Goal: Transaction & Acquisition: Purchase product/service

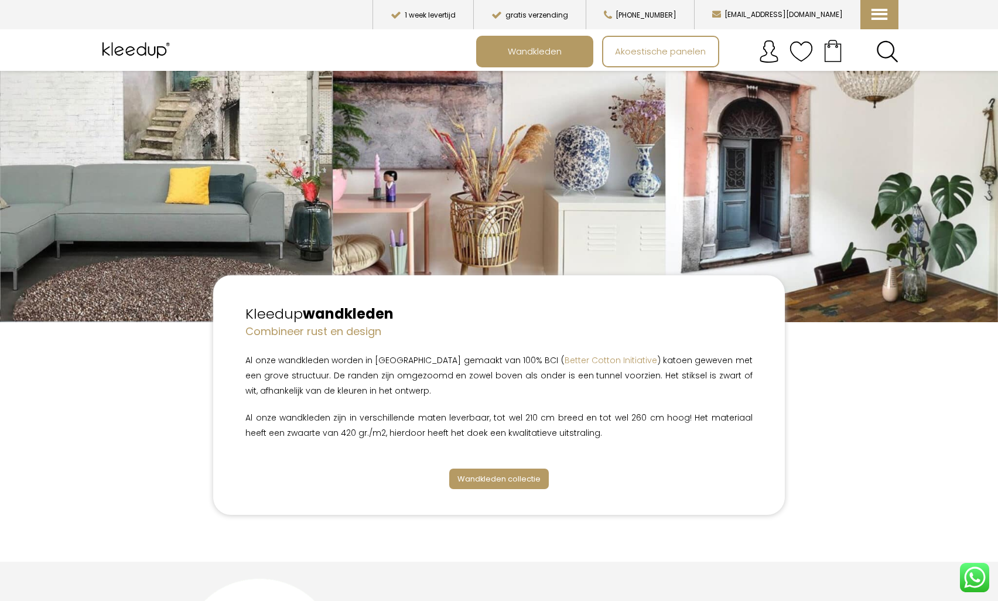
scroll to position [112, 0]
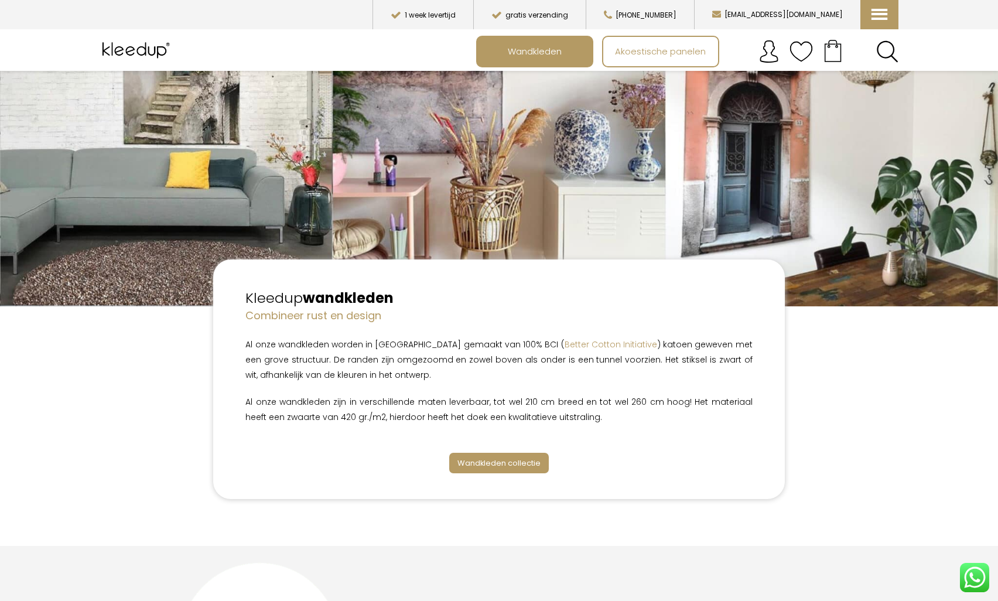
click at [509, 461] on span "Wandkleden collectie" at bounding box center [498, 462] width 83 height 11
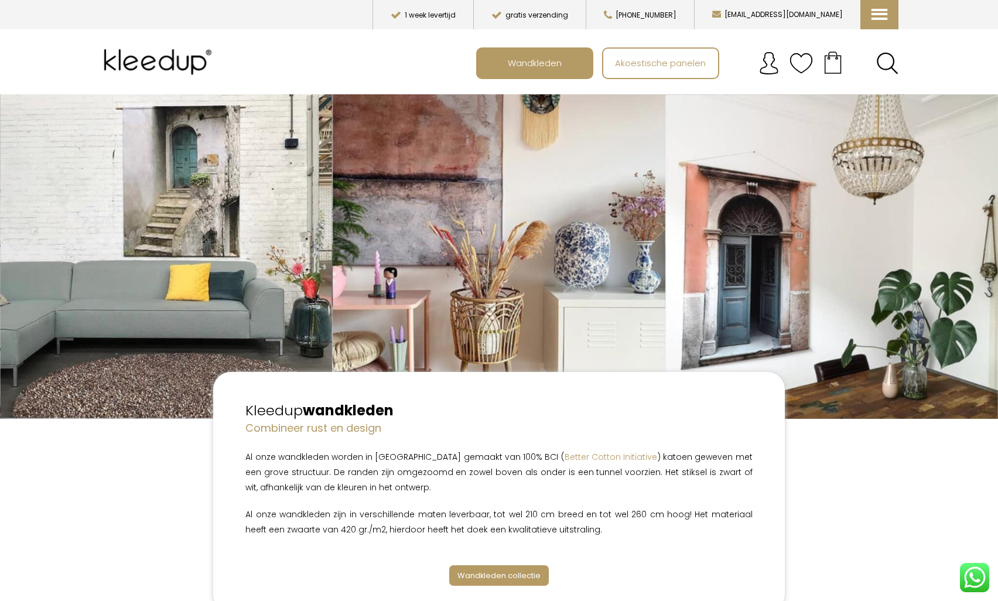
click at [500, 575] on span "Wandkleden collectie" at bounding box center [498, 575] width 83 height 11
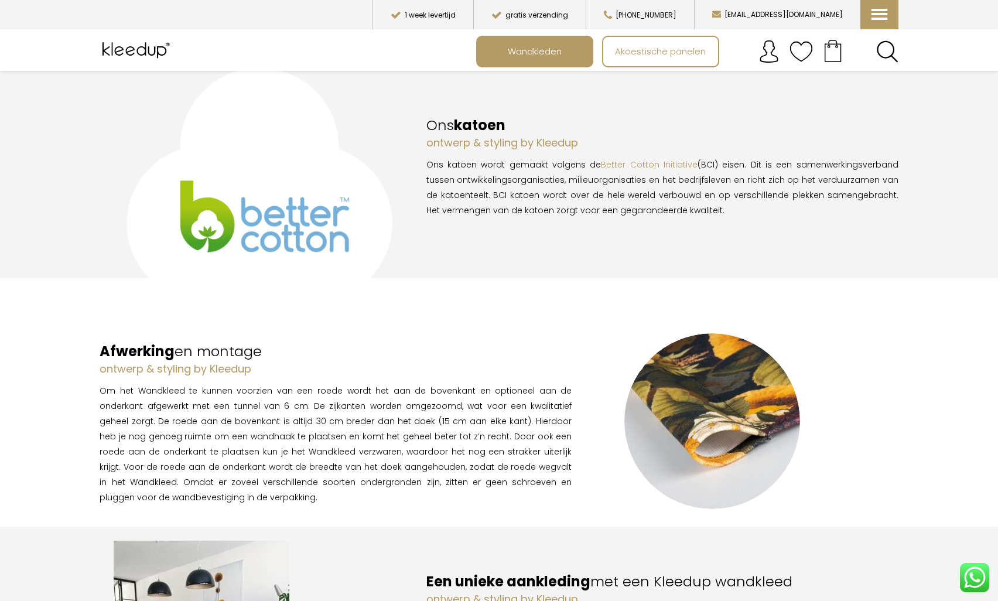
scroll to position [604, 0]
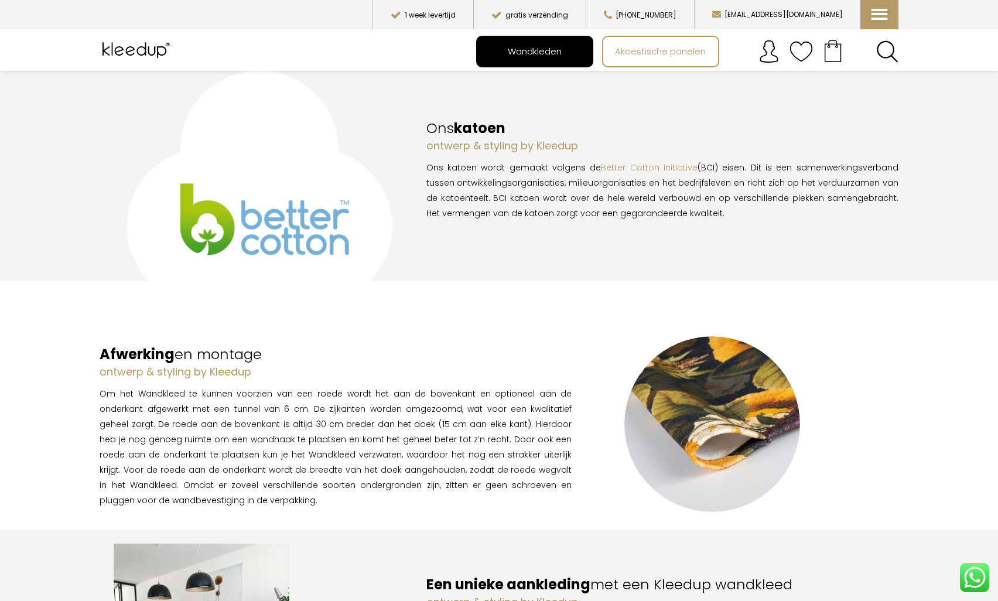
click at [547, 47] on span "Wandkleden" at bounding box center [534, 51] width 67 height 22
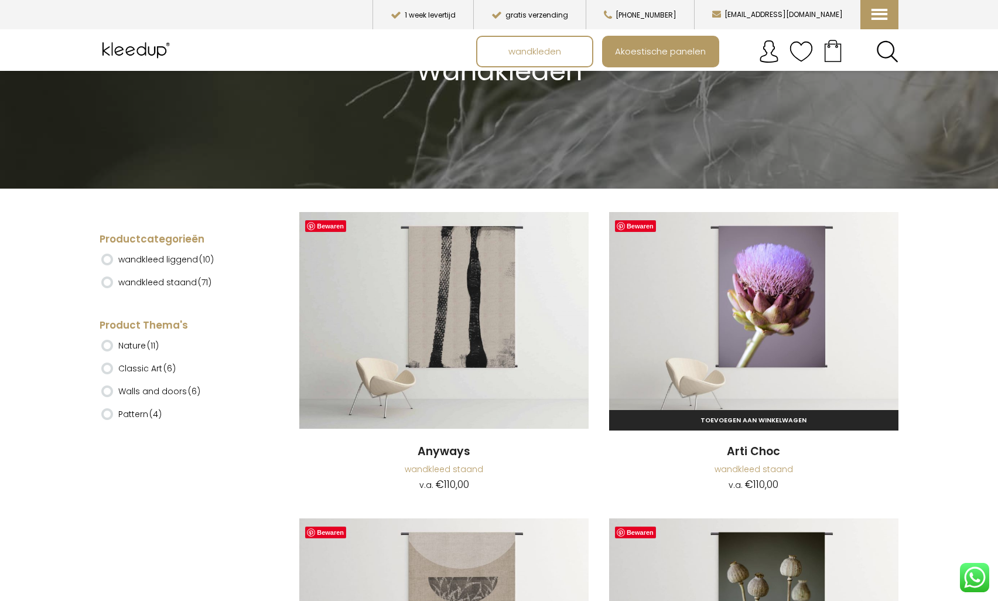
scroll to position [140, 0]
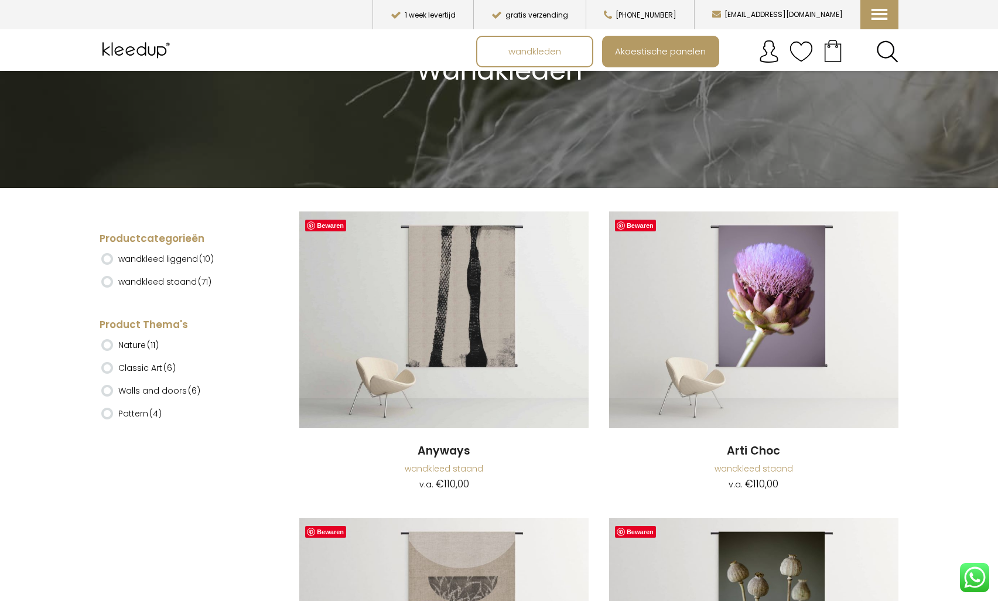
click at [107, 256] on ins at bounding box center [107, 259] width 12 height 12
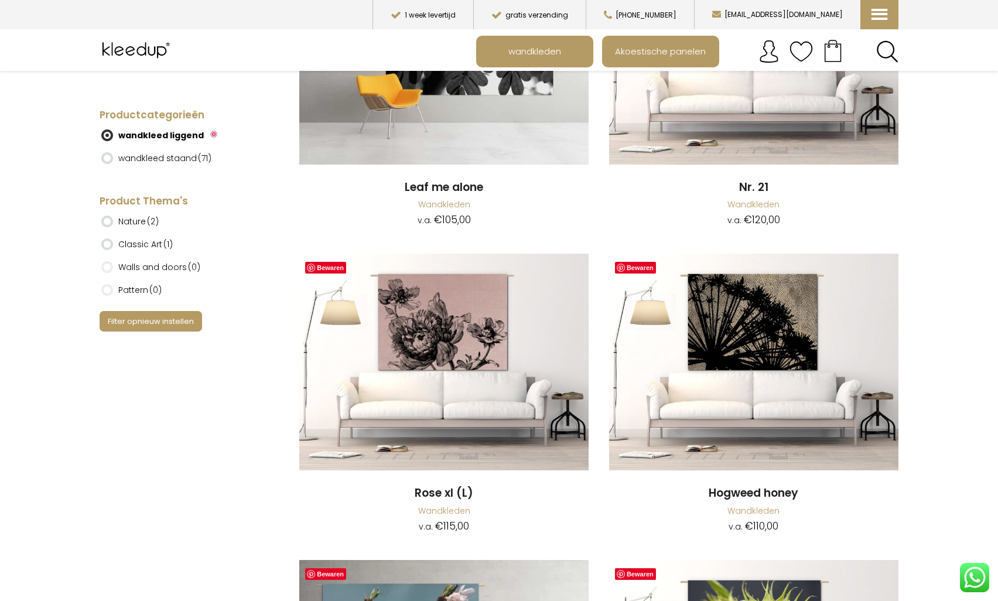
scroll to position [549, 0]
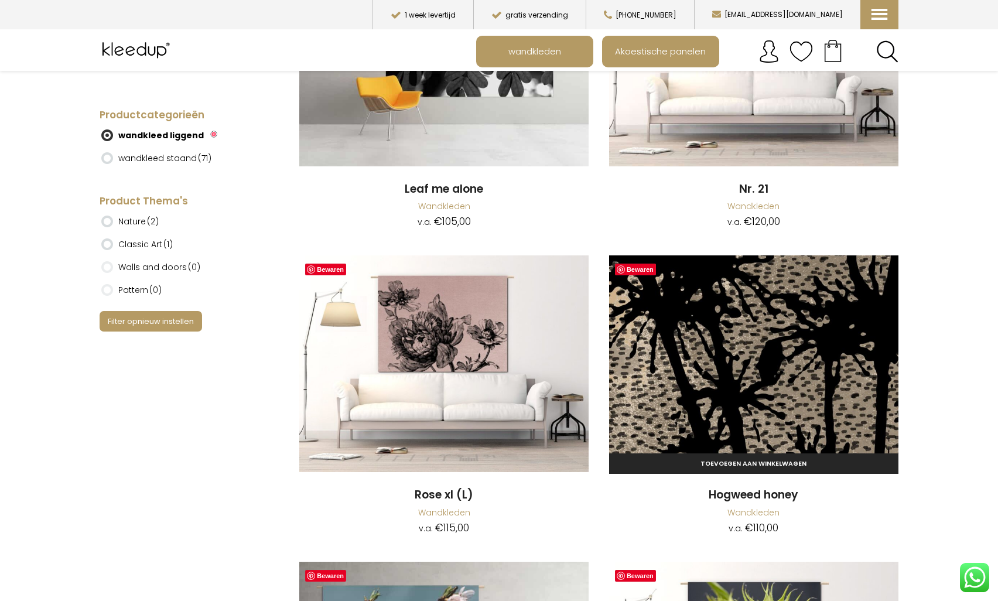
click at [764, 346] on img at bounding box center [753, 363] width 289 height 217
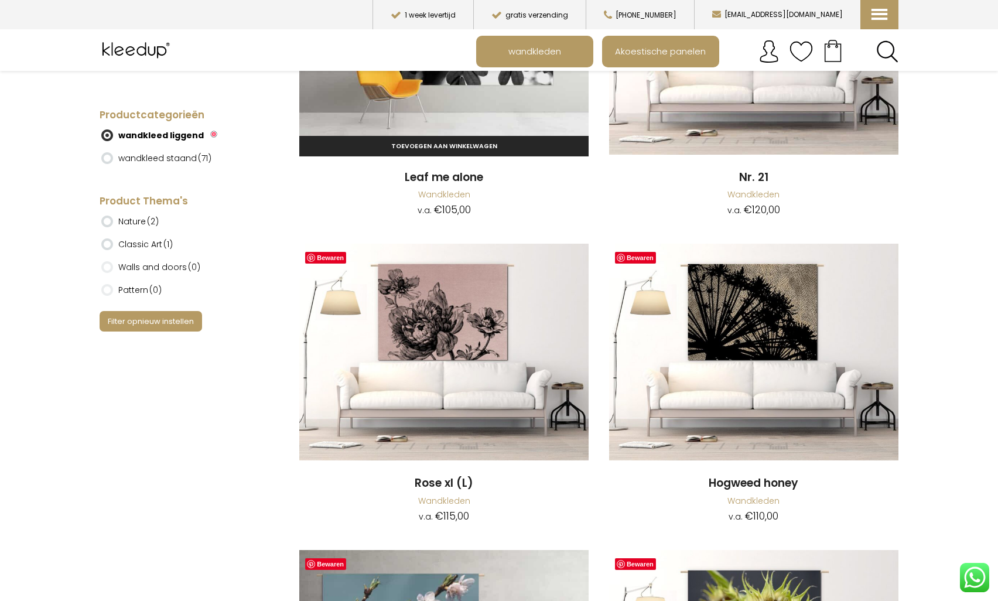
scroll to position [563, 0]
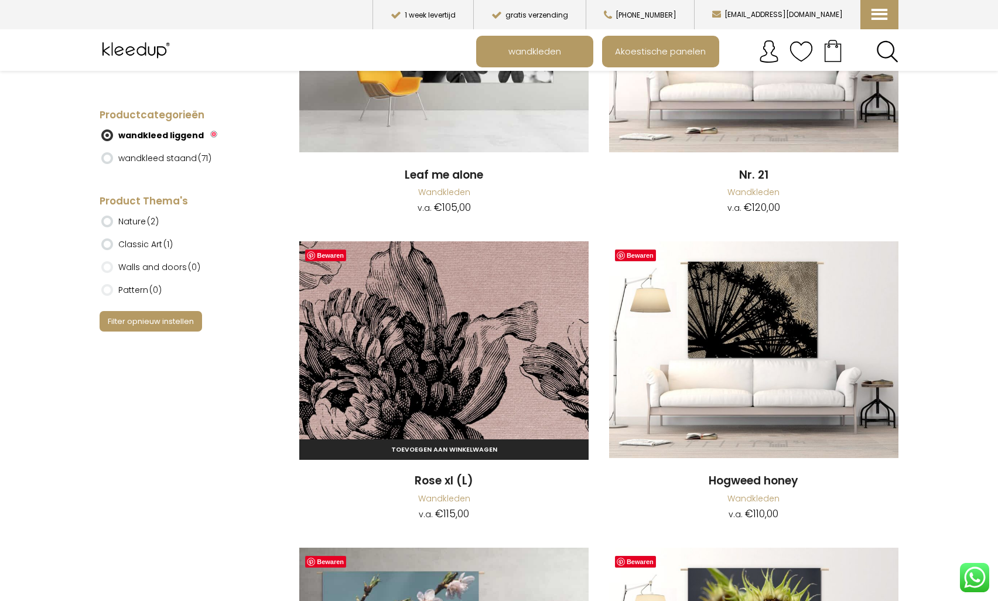
click at [450, 285] on img at bounding box center [443, 349] width 289 height 217
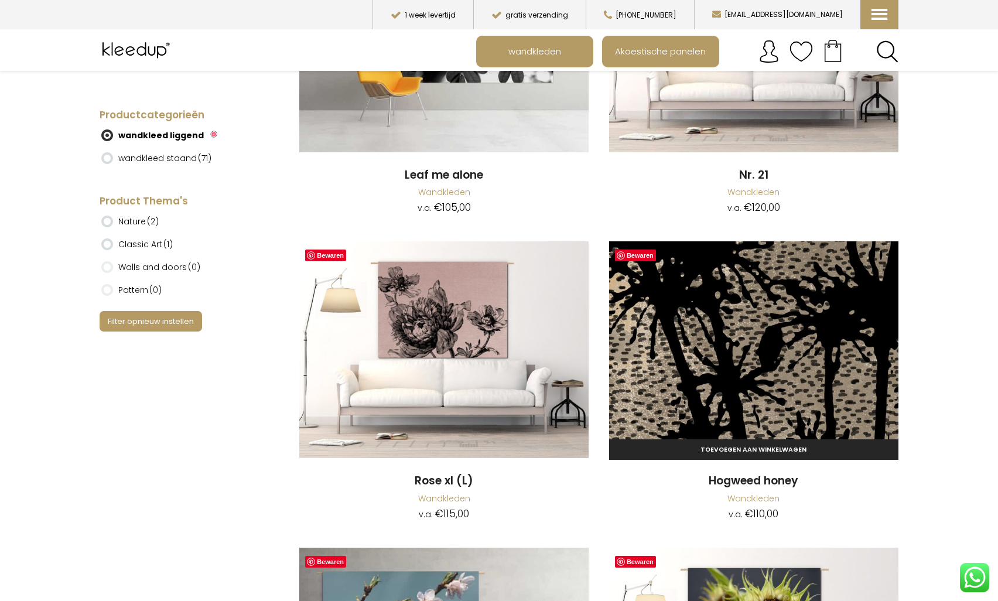
click at [803, 311] on img at bounding box center [753, 349] width 289 height 217
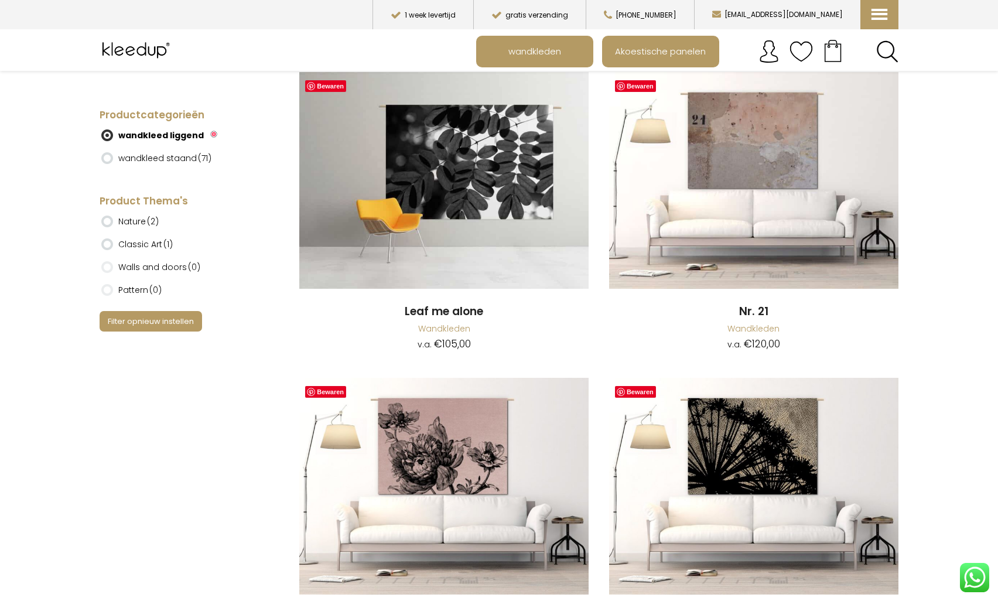
scroll to position [363, 0]
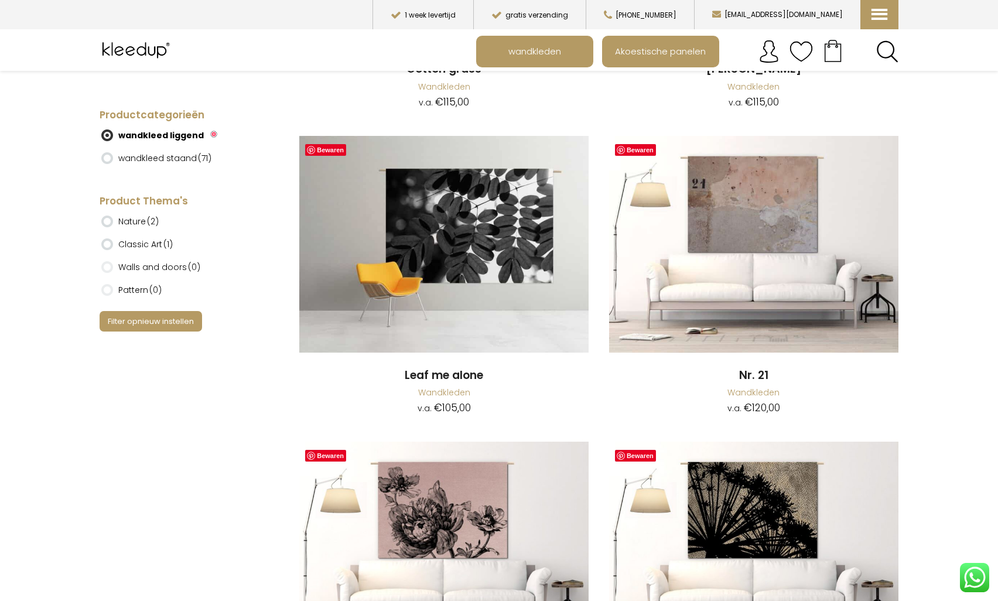
click at [109, 265] on ins at bounding box center [107, 267] width 12 height 12
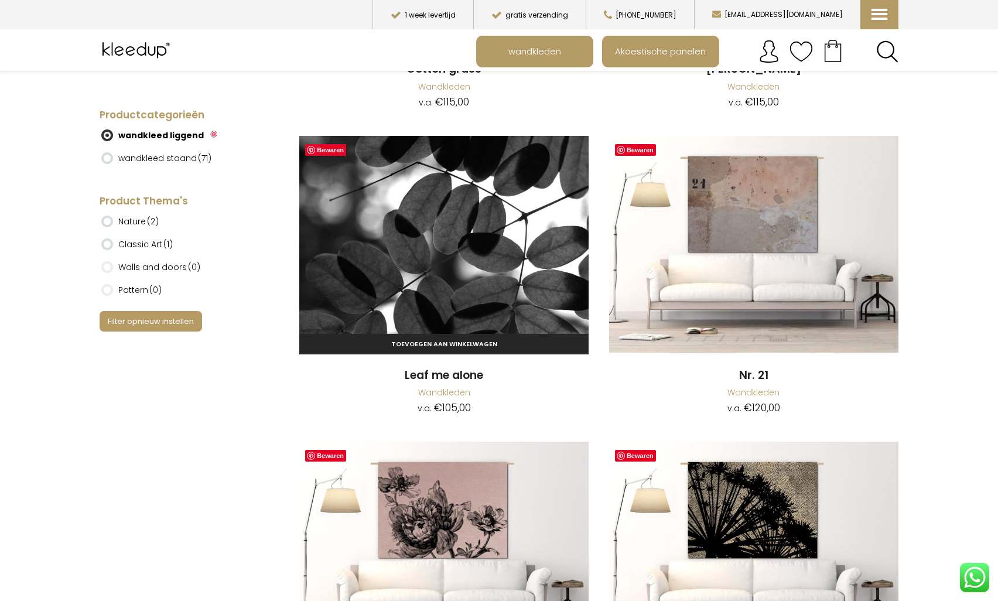
click at [465, 235] on img at bounding box center [443, 244] width 289 height 217
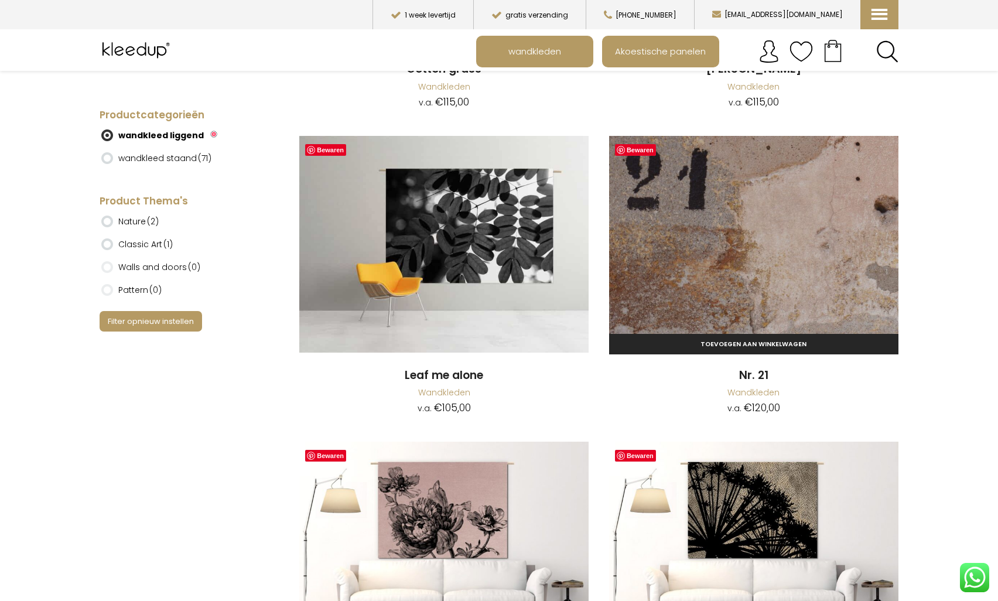
click at [770, 191] on img at bounding box center [753, 244] width 289 height 217
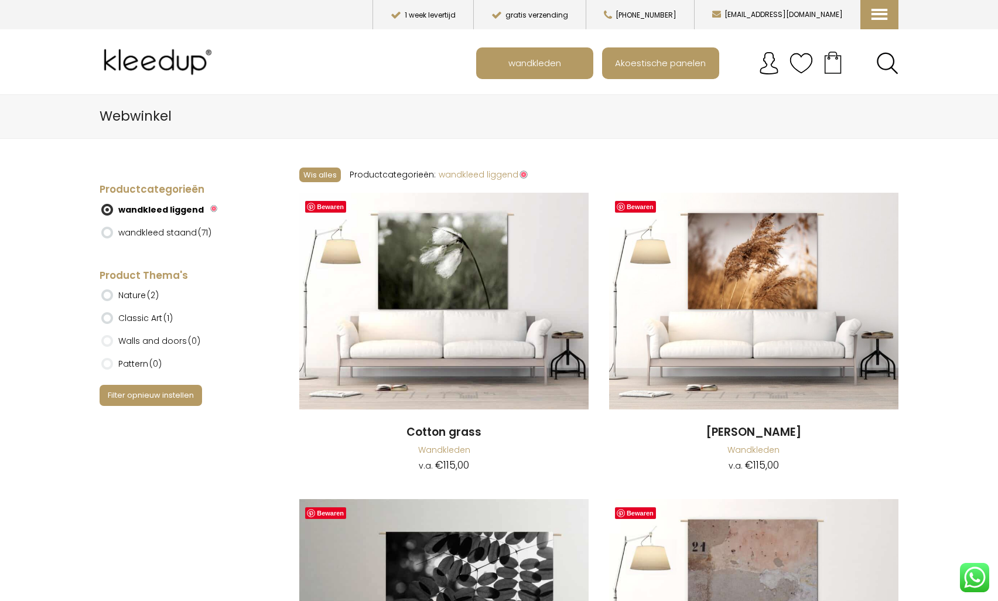
scroll to position [0, 0]
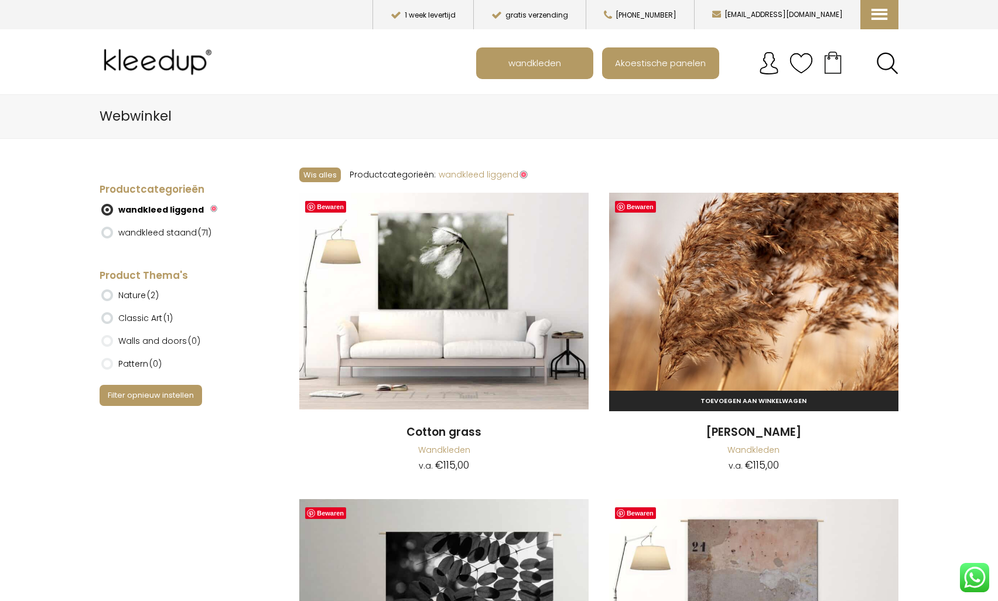
click at [696, 283] on img at bounding box center [753, 301] width 289 height 217
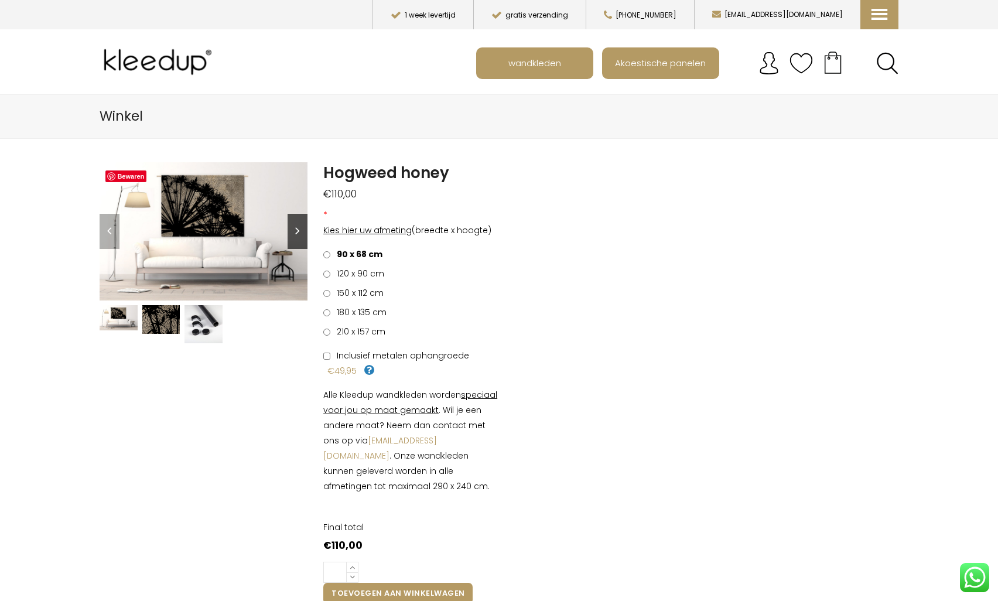
click at [294, 223] on link "Next" at bounding box center [297, 231] width 20 height 35
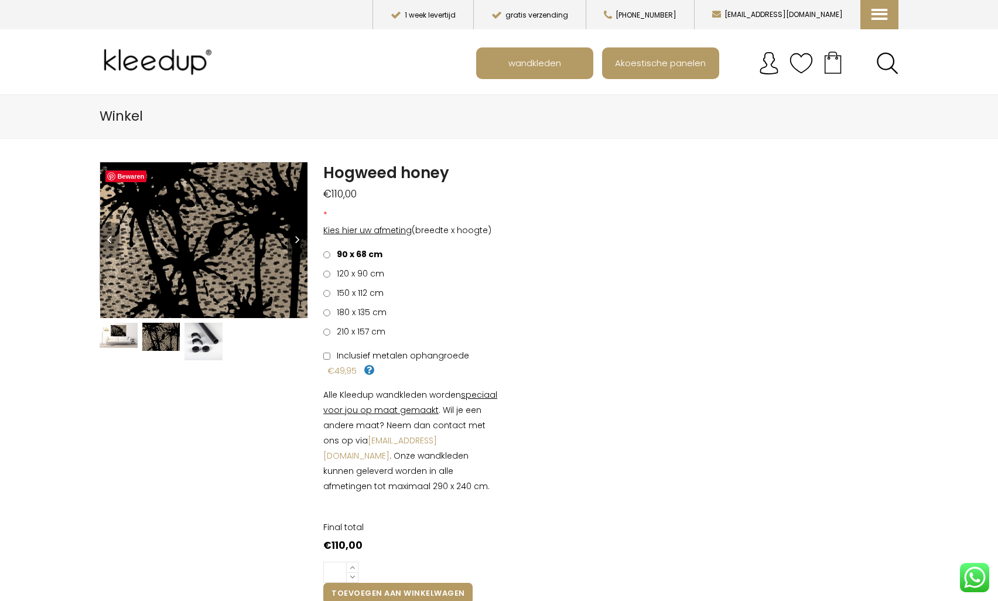
click at [294, 223] on link "Next" at bounding box center [297, 239] width 20 height 35
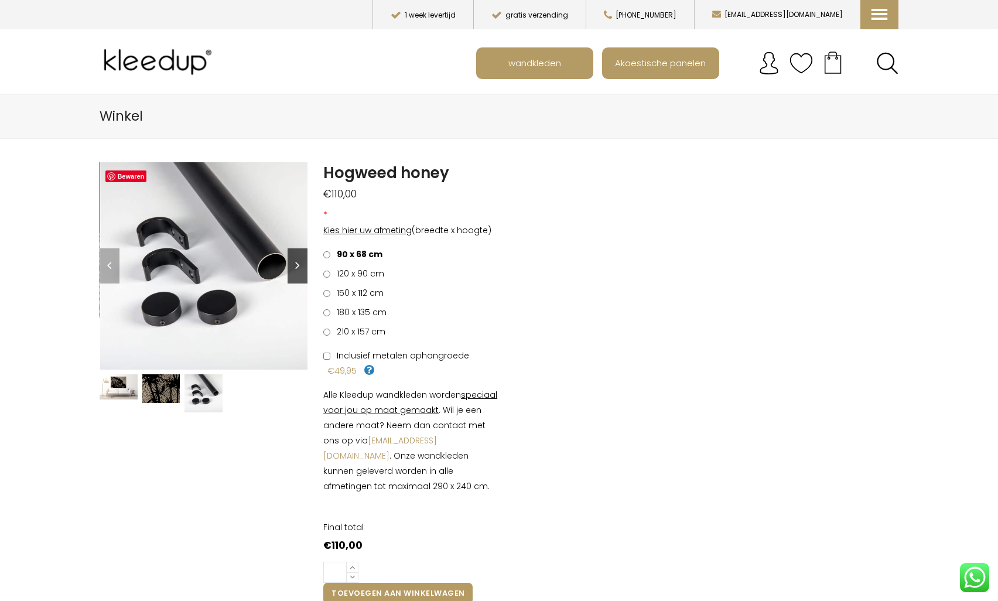
click at [294, 223] on img at bounding box center [305, 367] width 410 height 410
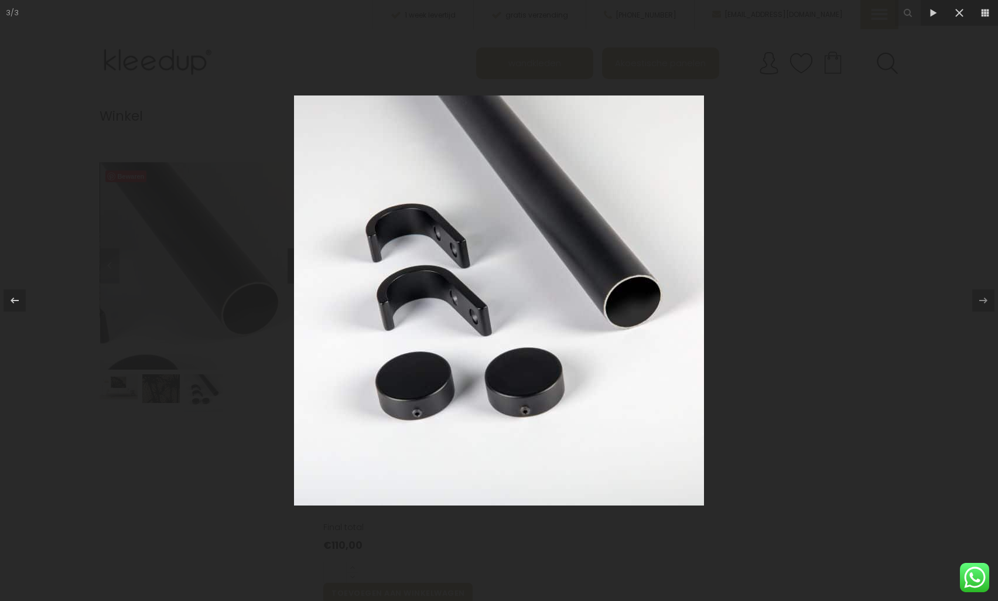
click at [294, 223] on img at bounding box center [499, 300] width 410 height 410
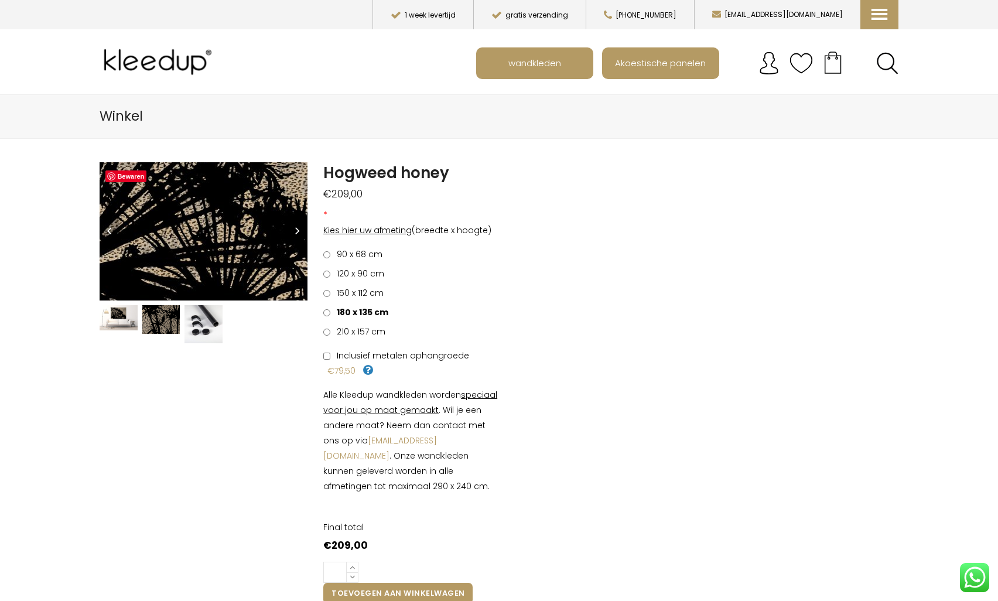
click at [212, 216] on img at bounding box center [176, 278] width 878 height 585
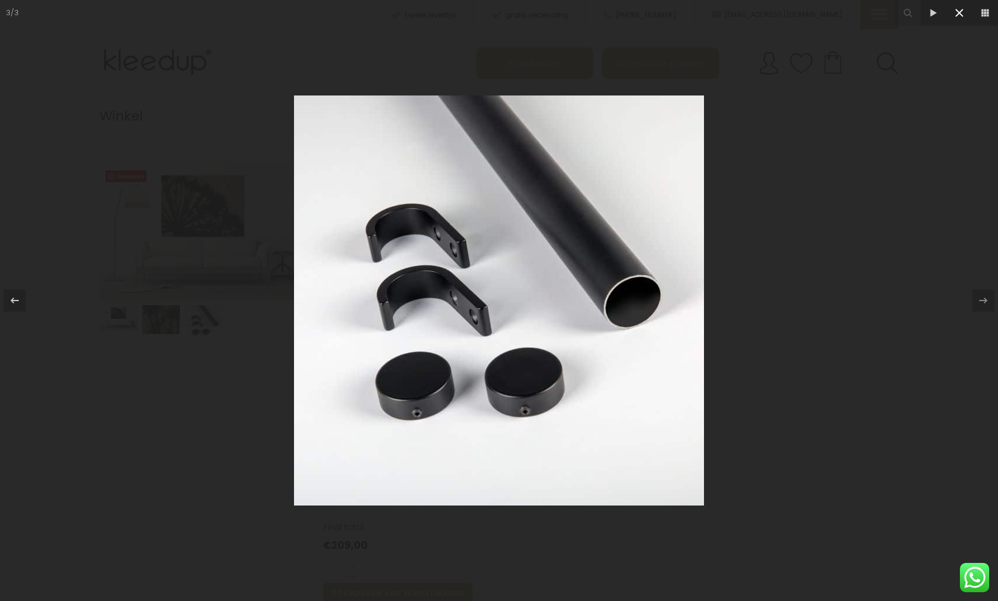
click at [963, 13] on icon at bounding box center [959, 13] width 14 height 14
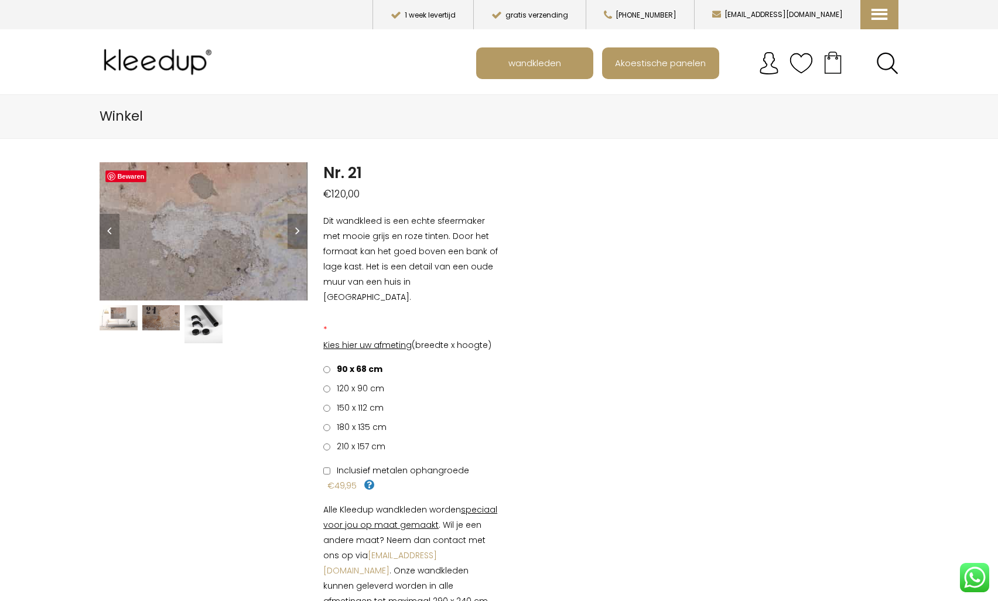
click at [224, 207] on img at bounding box center [136, 307] width 878 height 585
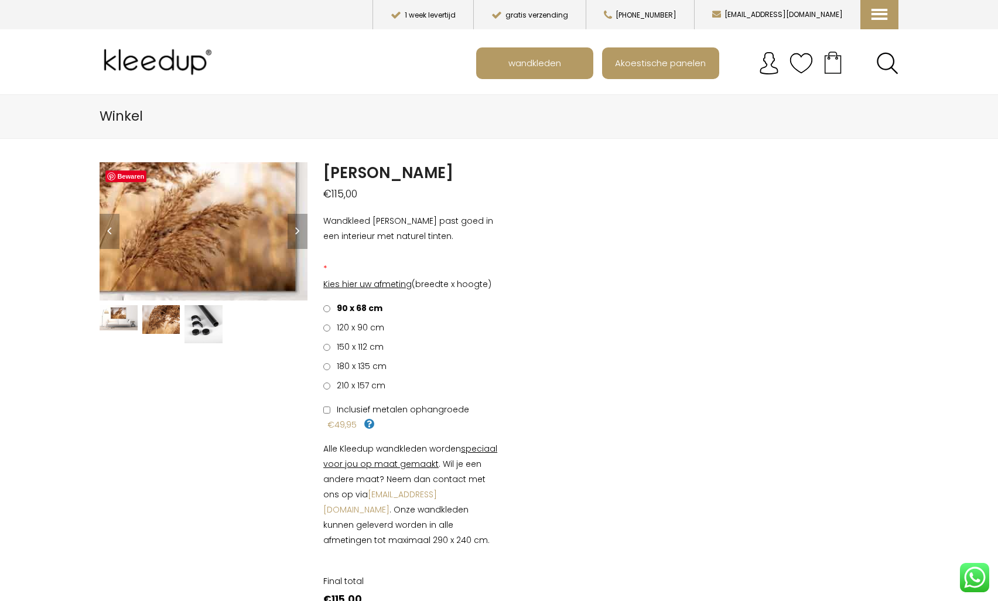
click at [228, 219] on img at bounding box center [125, 269] width 878 height 585
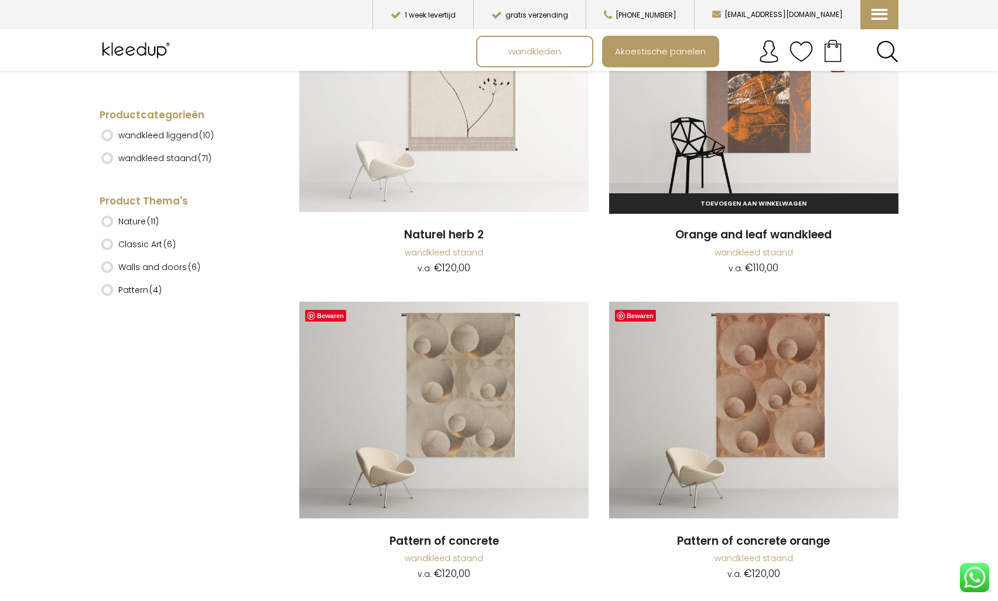
scroll to position [2196, 0]
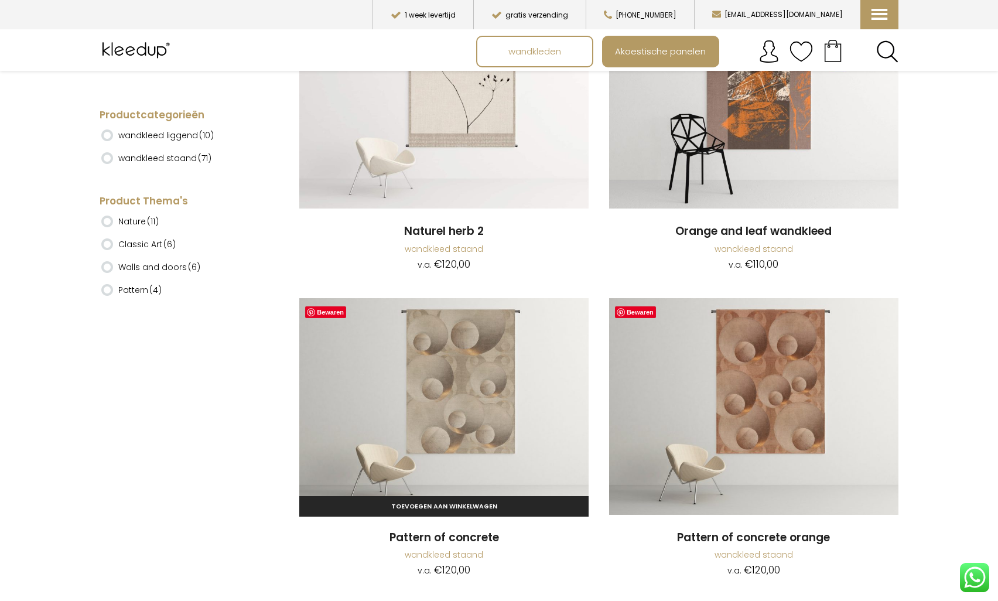
click at [477, 379] on img at bounding box center [443, 406] width 289 height 217
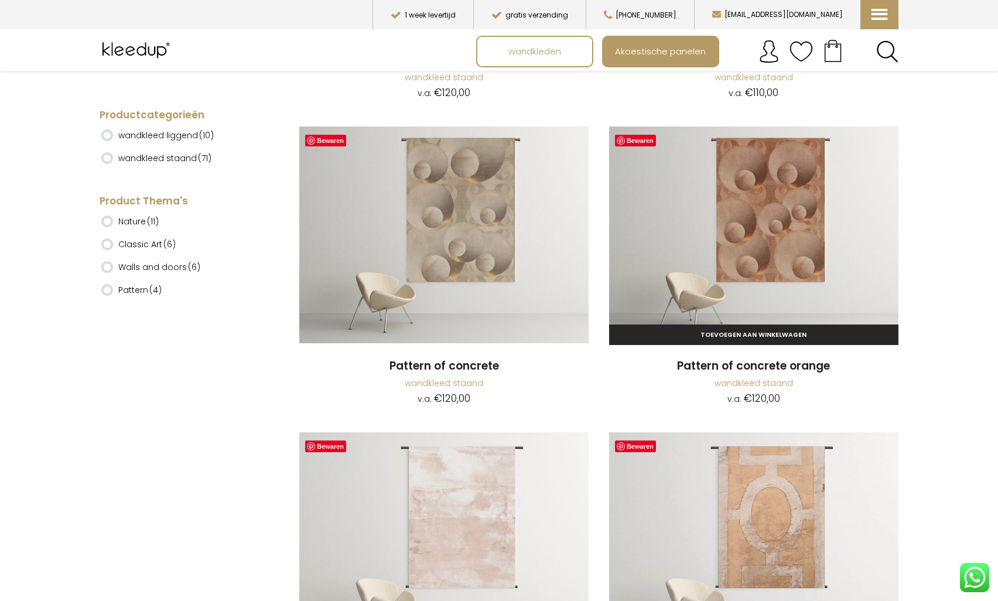
scroll to position [2368, 0]
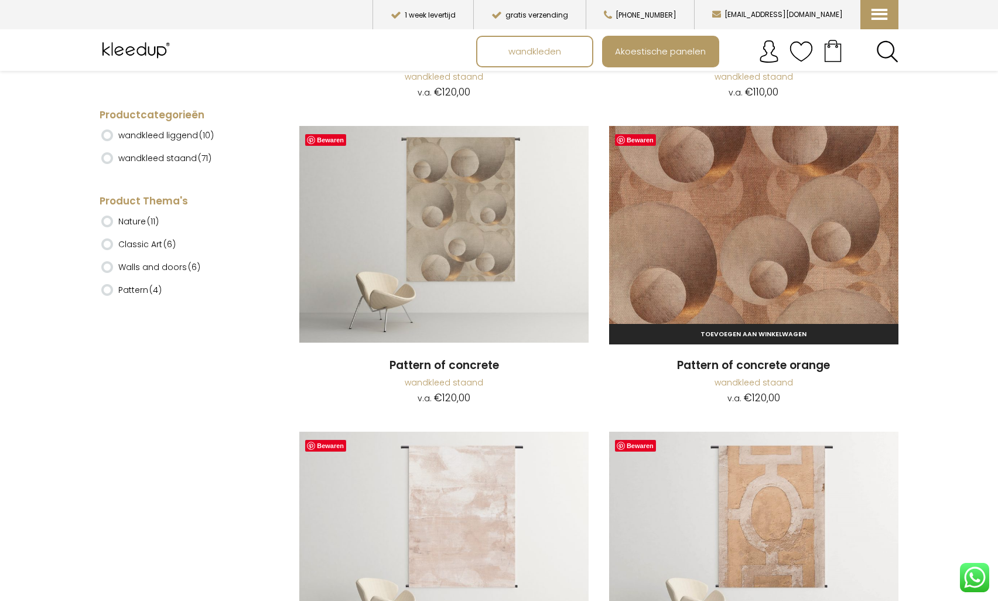
click at [785, 203] on img at bounding box center [753, 234] width 289 height 217
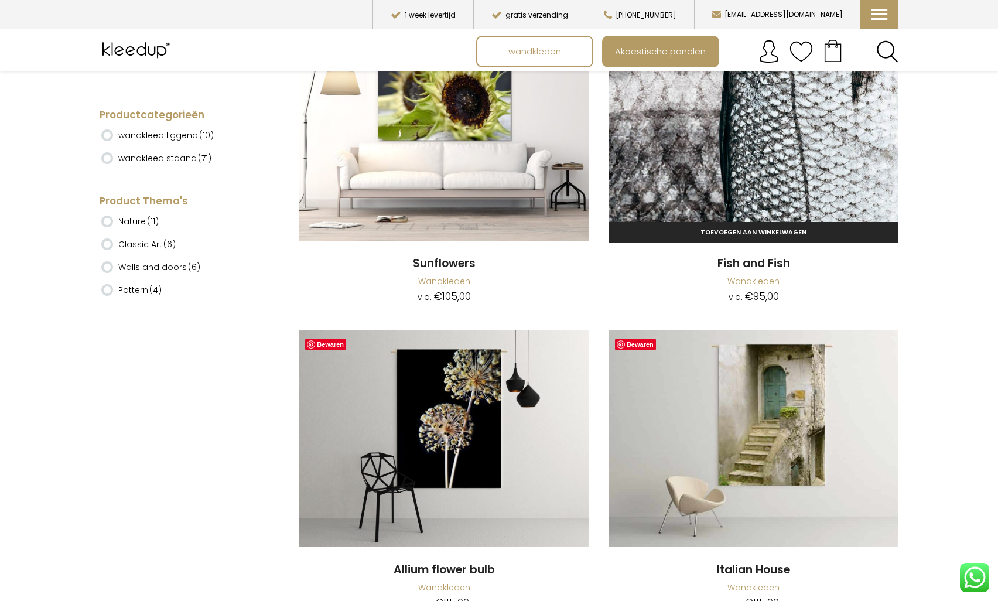
scroll to position [10122, 0]
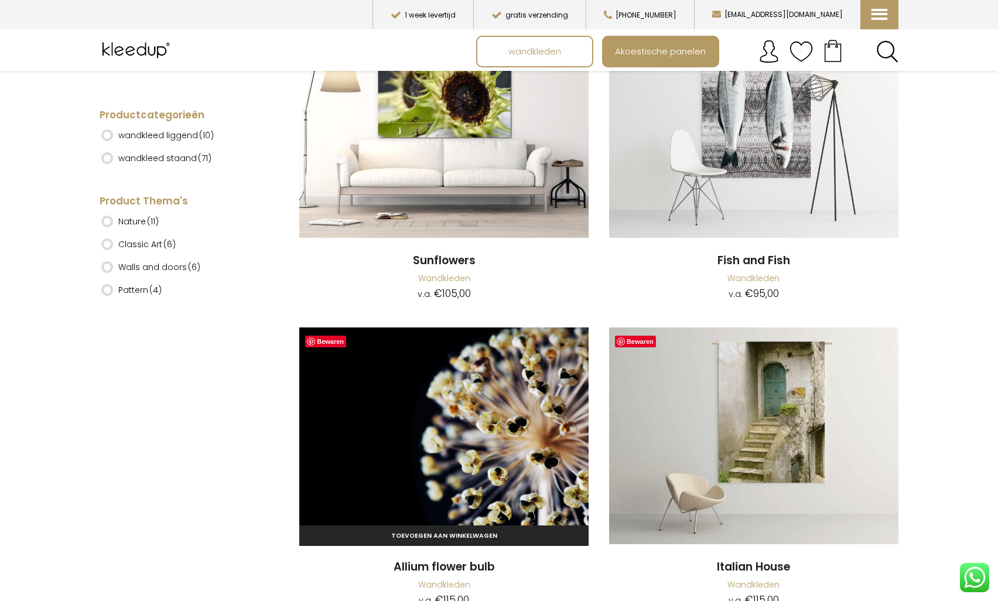
click at [458, 381] on img at bounding box center [443, 435] width 289 height 217
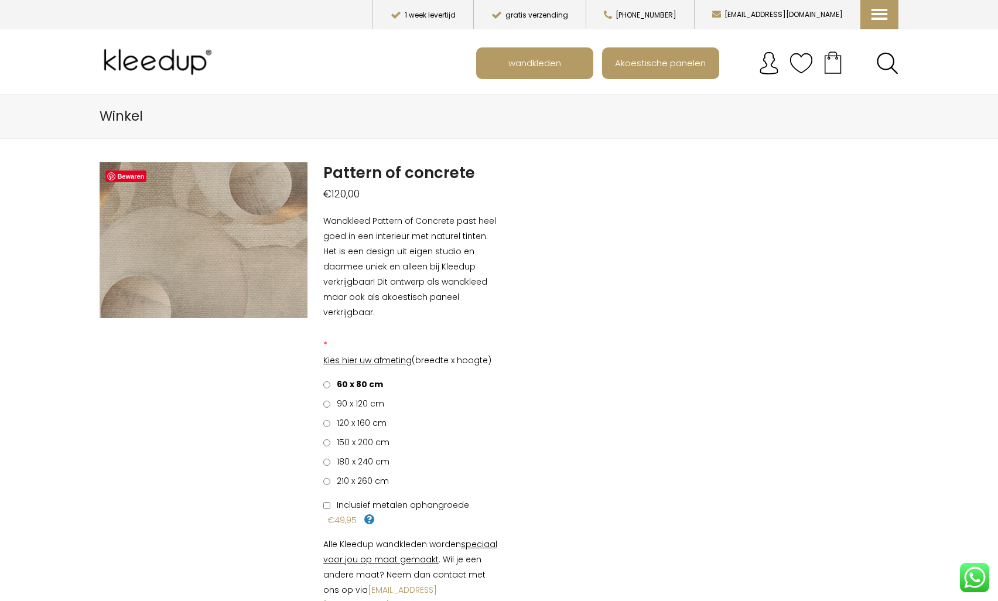
click at [229, 235] on img at bounding box center [83, 259] width 1171 height 878
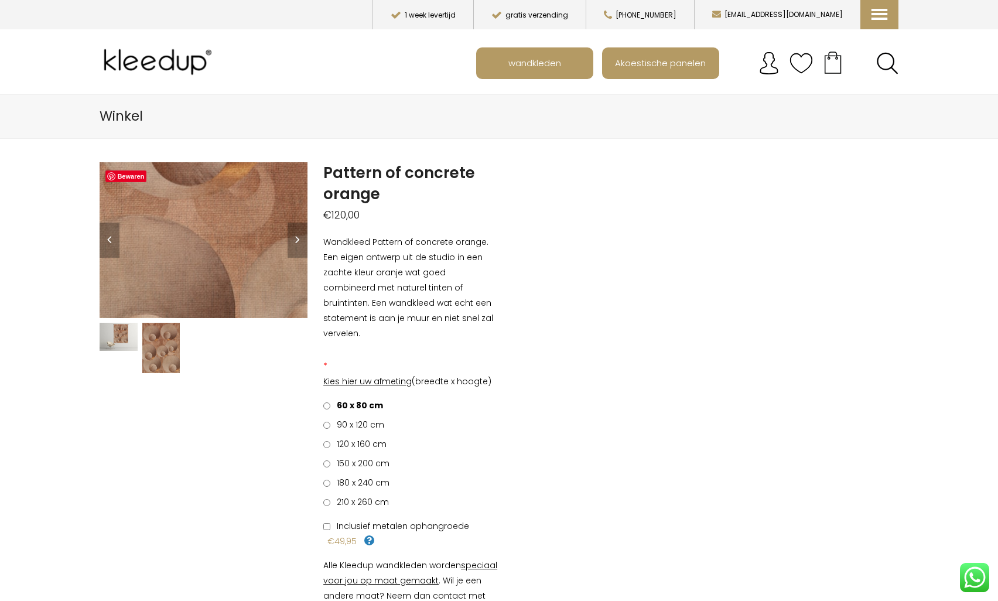
click at [199, 213] on img at bounding box center [224, 365] width 1171 height 878
